Goal: Entertainment & Leisure: Consume media (video, audio)

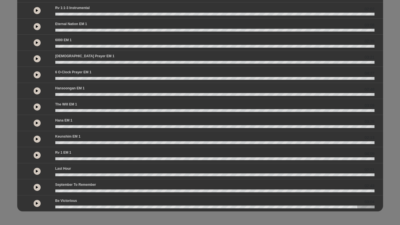
click at [37, 205] on button at bounding box center [37, 203] width 7 height 7
click at [37, 202] on icon at bounding box center [37, 203] width 2 height 3
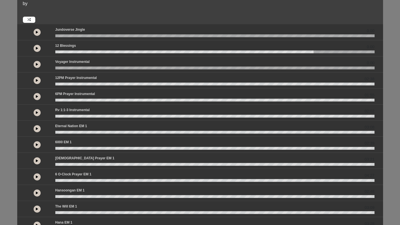
scroll to position [22, 0]
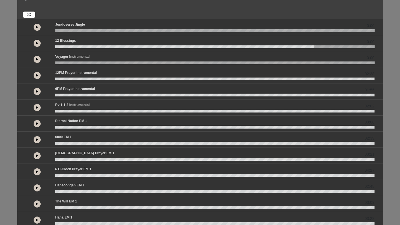
click at [39, 92] on button at bounding box center [37, 91] width 7 height 7
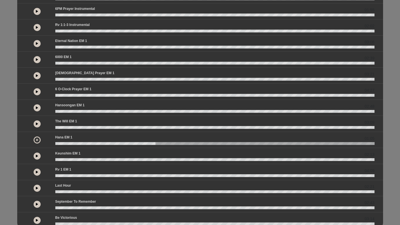
scroll to position [102, 0]
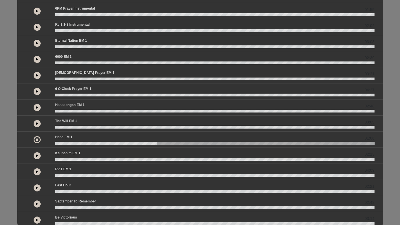
click at [37, 139] on icon at bounding box center [37, 139] width 2 height 3
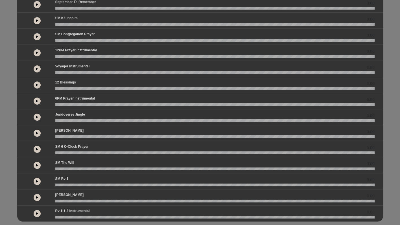
scroll to position [101, 0]
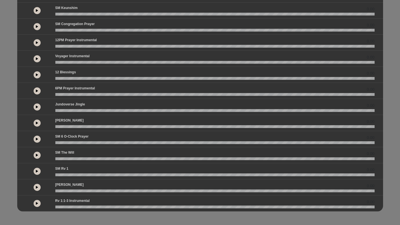
click at [37, 124] on icon at bounding box center [37, 123] width 2 height 3
click at [39, 155] on button at bounding box center [37, 155] width 7 height 7
